Goal: Task Accomplishment & Management: Manage account settings

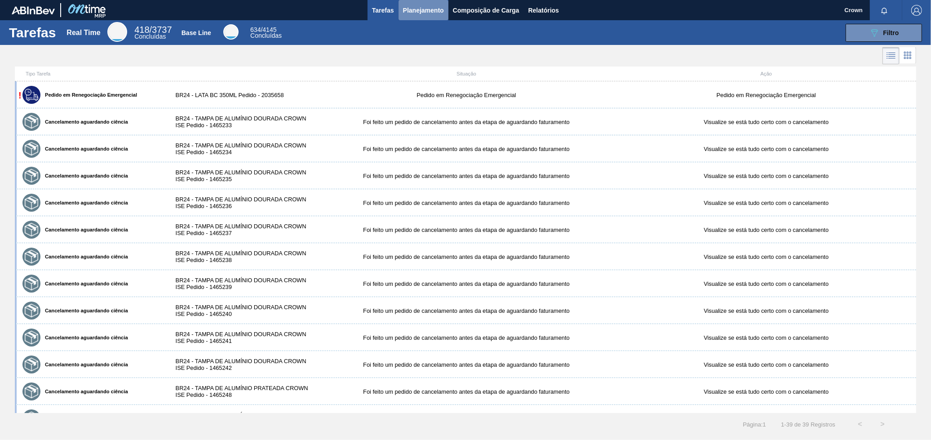
click at [425, 16] on button "Planejamento" at bounding box center [423, 10] width 50 height 20
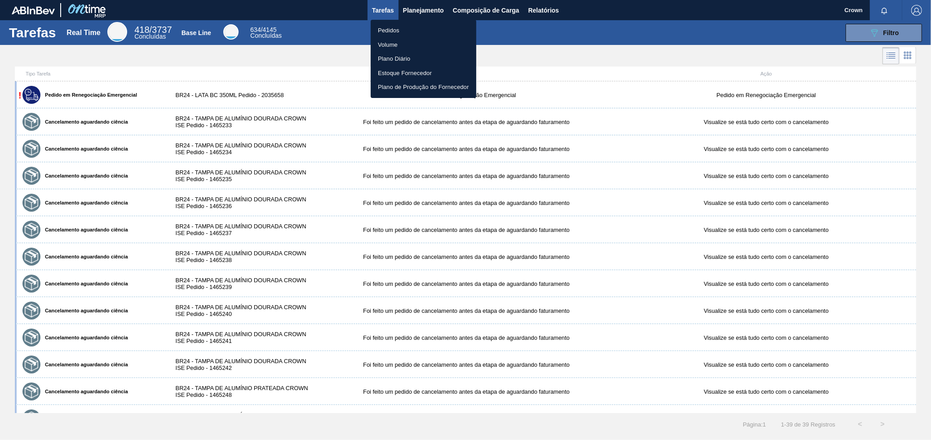
click at [422, 35] on li "Pedidos" at bounding box center [424, 30] width 106 height 14
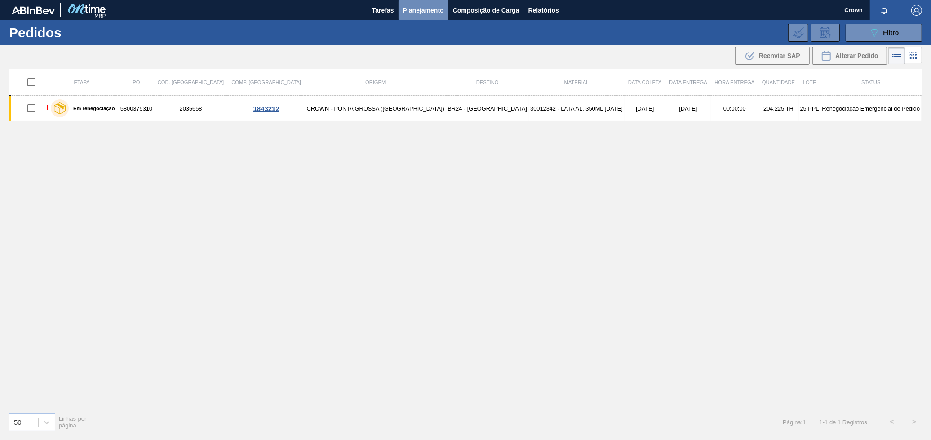
click at [427, 4] on button "Planejamento" at bounding box center [423, 10] width 50 height 20
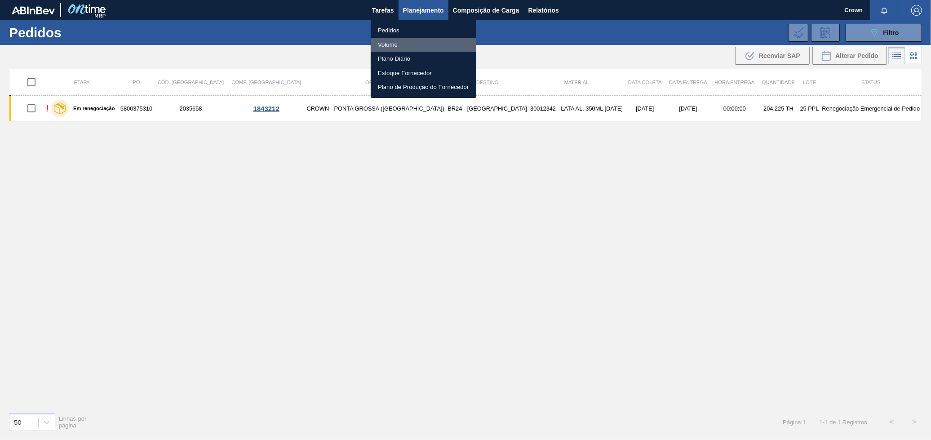
click at [399, 45] on li "Volume" at bounding box center [424, 45] width 106 height 14
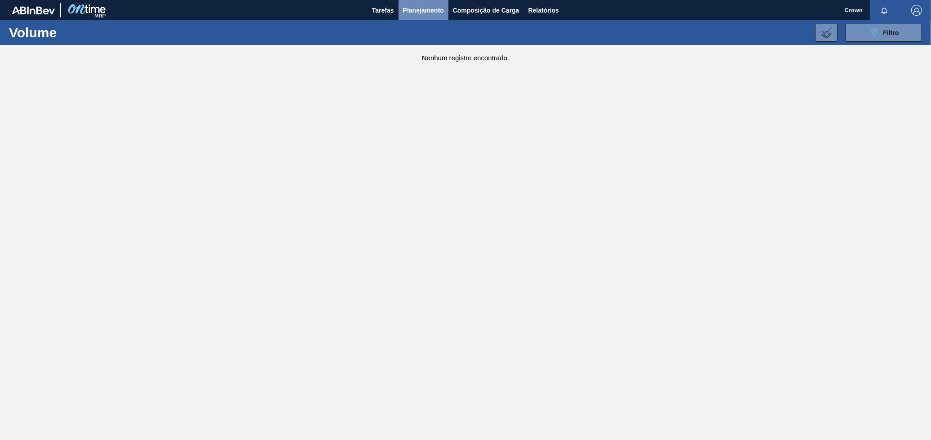
click at [429, 16] on button "Planejamento" at bounding box center [423, 10] width 50 height 20
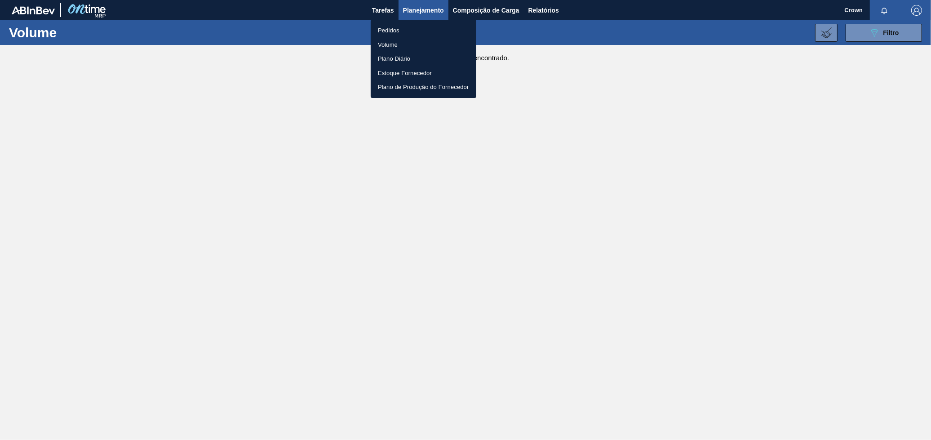
click at [379, 32] on li "Pedidos" at bounding box center [424, 30] width 106 height 14
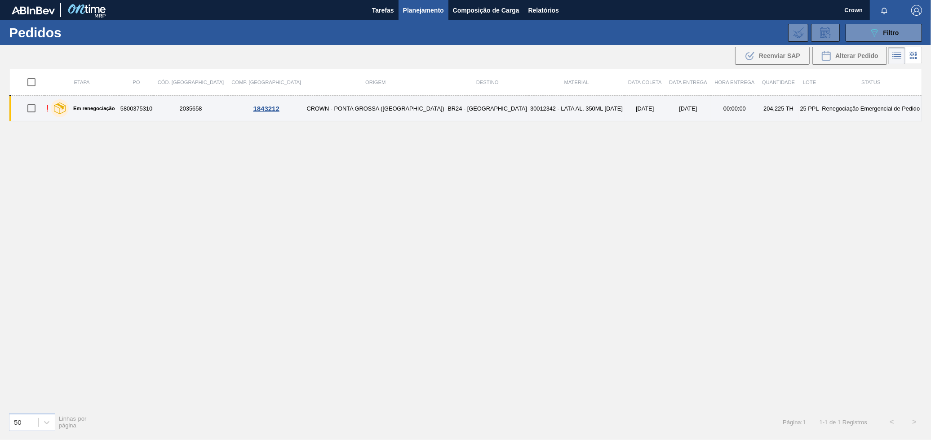
click at [343, 105] on td "CROWN - PONTA GROSSA ([GEOGRAPHIC_DATA])" at bounding box center [375, 109] width 141 height 26
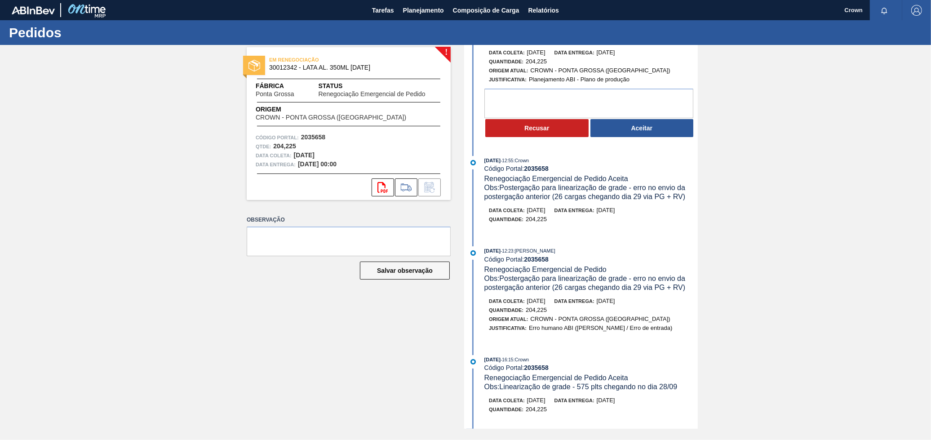
scroll to position [50, 0]
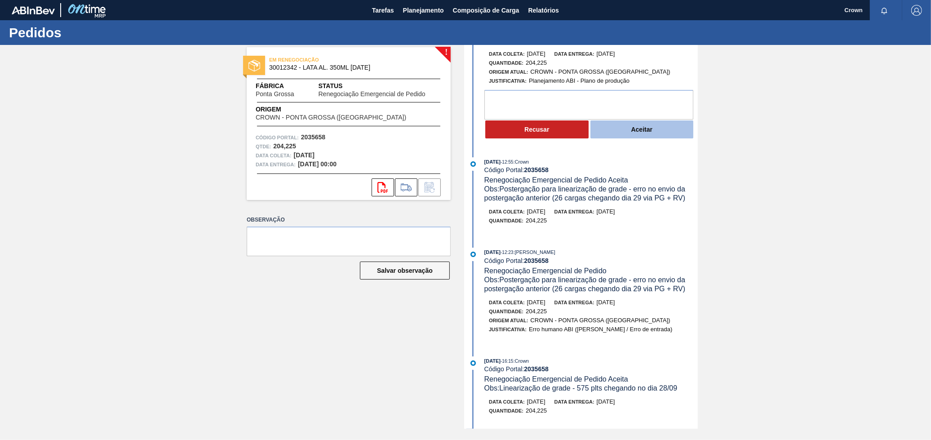
click at [618, 132] on button "Aceitar" at bounding box center [641, 129] width 103 height 18
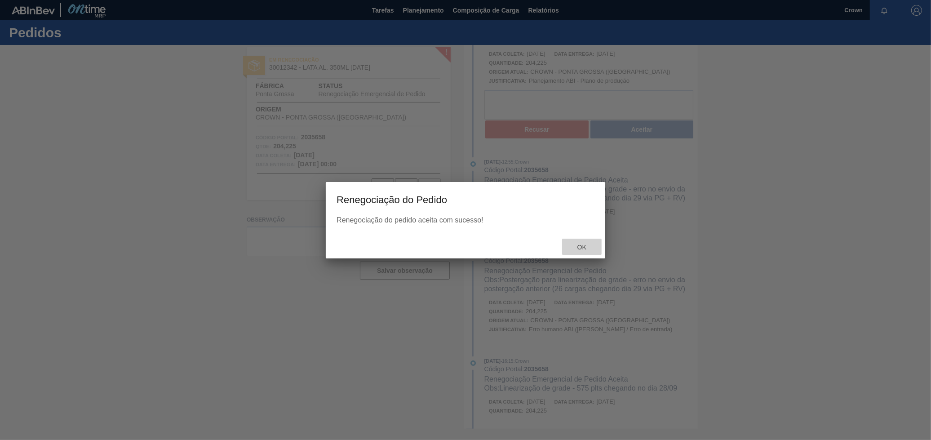
click at [586, 245] on span "Ok" at bounding box center [581, 246] width 23 height 7
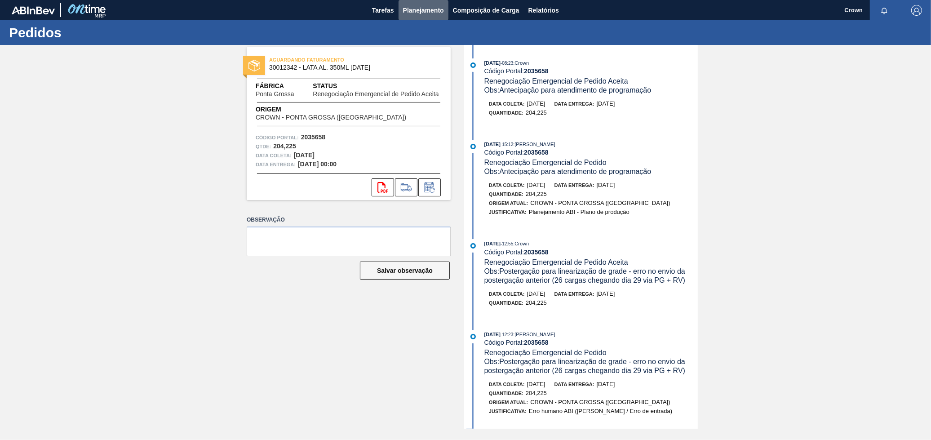
drag, startPoint x: 432, startPoint y: 9, endPoint x: 423, endPoint y: 23, distance: 17.4
click at [432, 9] on span "Planejamento" at bounding box center [423, 10] width 41 height 11
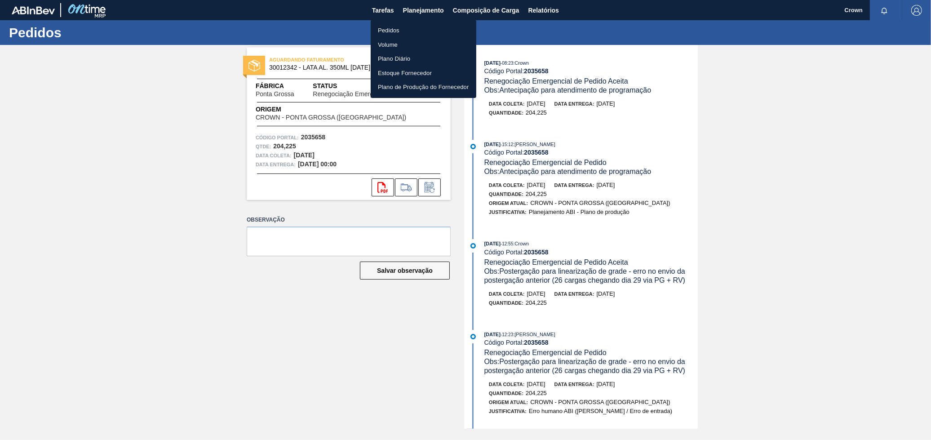
click at [415, 28] on li "Pedidos" at bounding box center [424, 30] width 106 height 14
